Goal: Navigation & Orientation: Find specific page/section

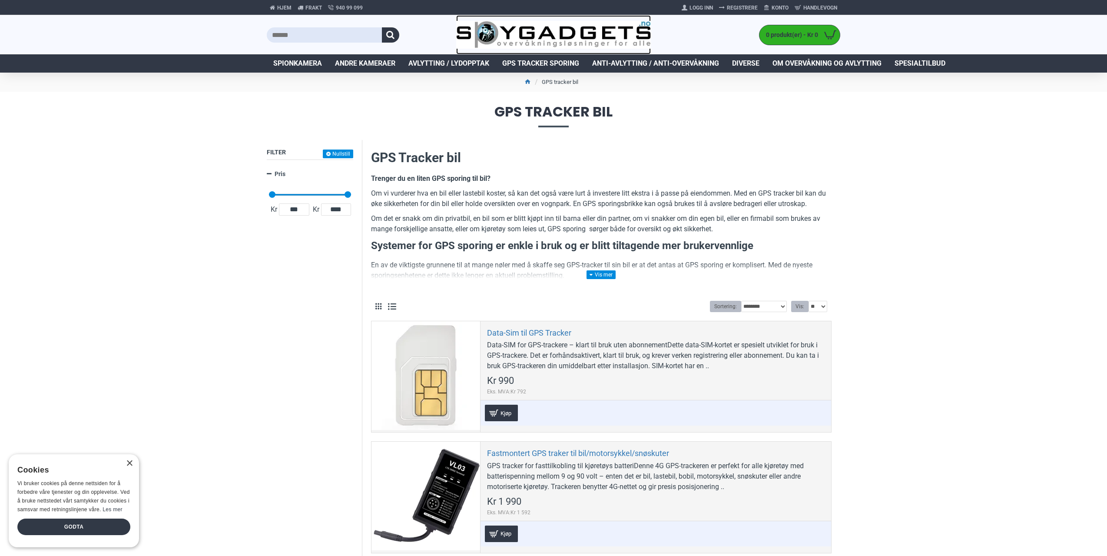
click at [513, 36] on img at bounding box center [553, 35] width 195 height 28
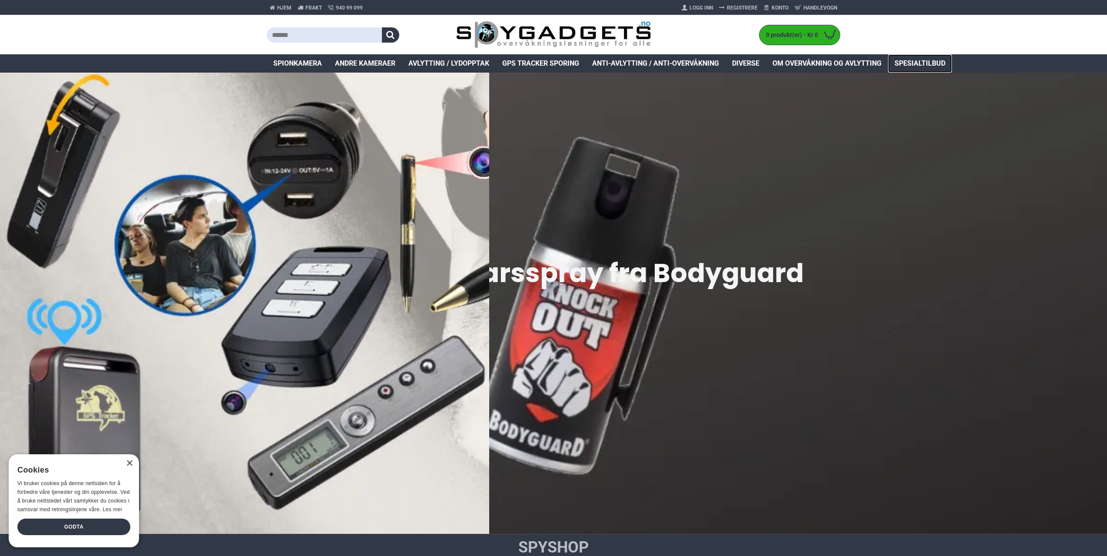
click at [927, 63] on span "Spesialtilbud" at bounding box center [919, 63] width 51 height 10
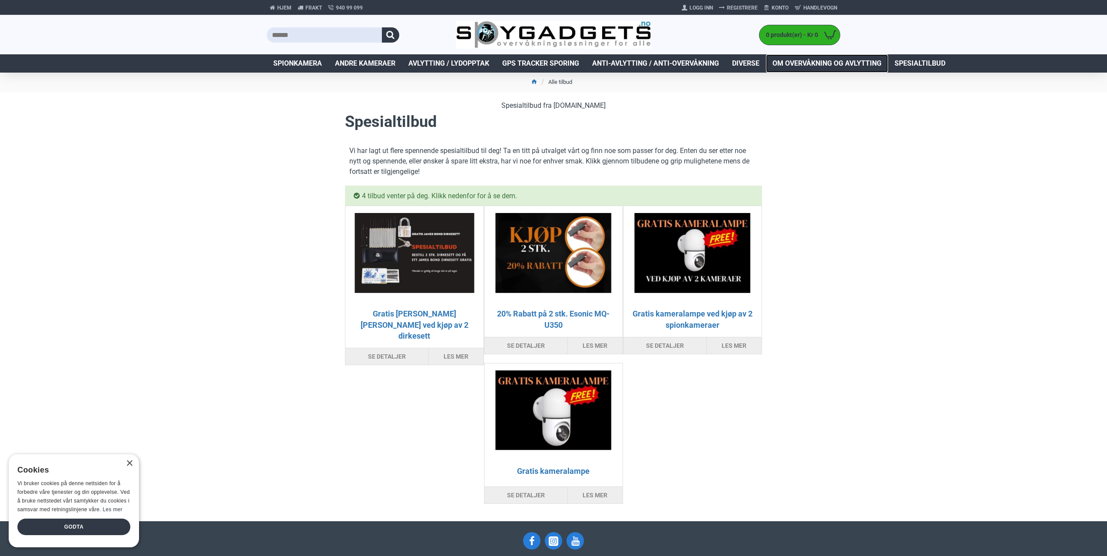
click at [837, 65] on span "Om overvåkning og avlytting" at bounding box center [826, 63] width 109 height 10
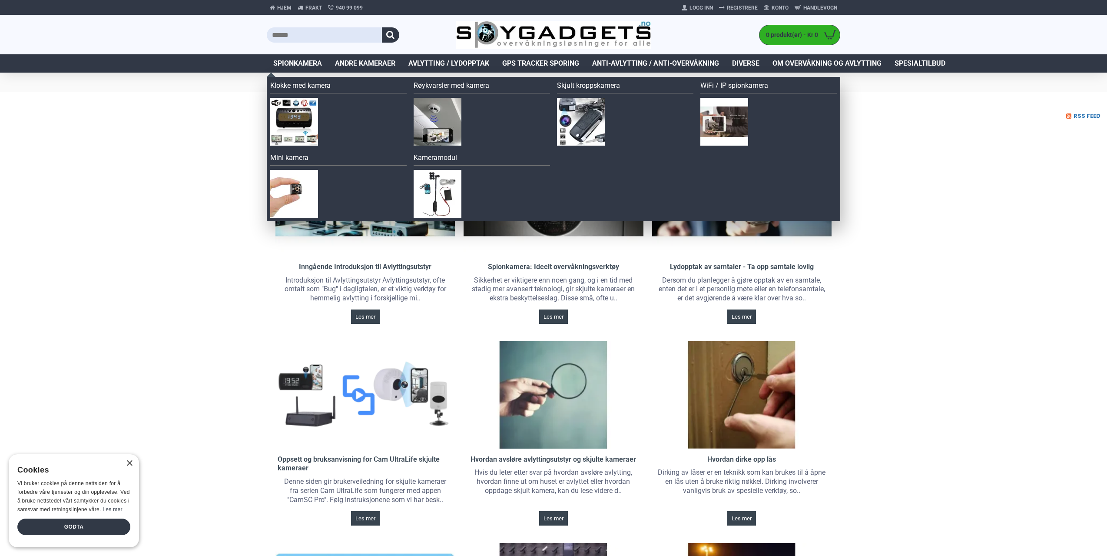
click at [311, 62] on span "Spionkamera" at bounding box center [297, 63] width 49 height 10
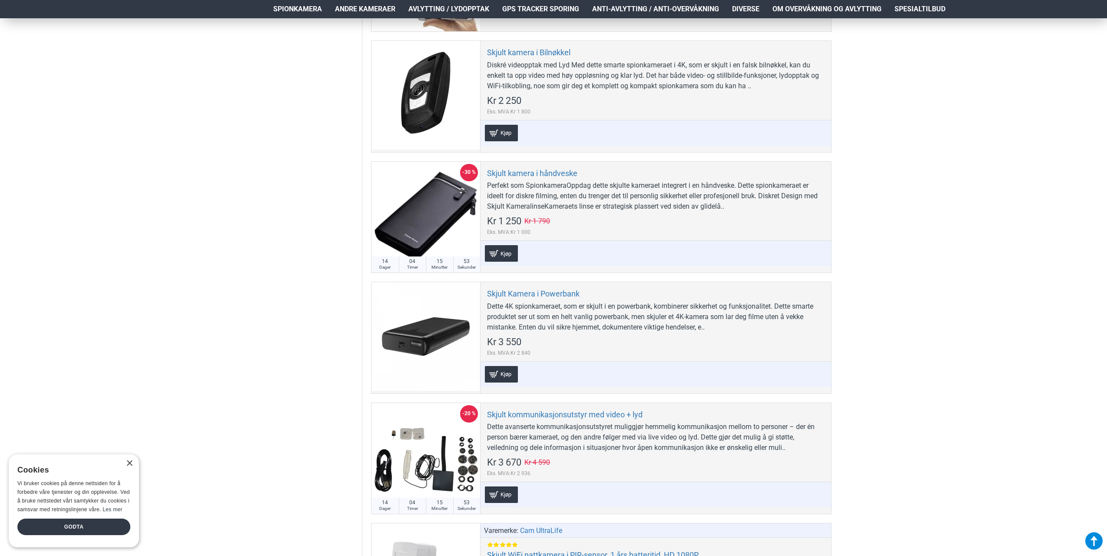
scroll to position [2650, 0]
